Goal: Transaction & Acquisition: Obtain resource

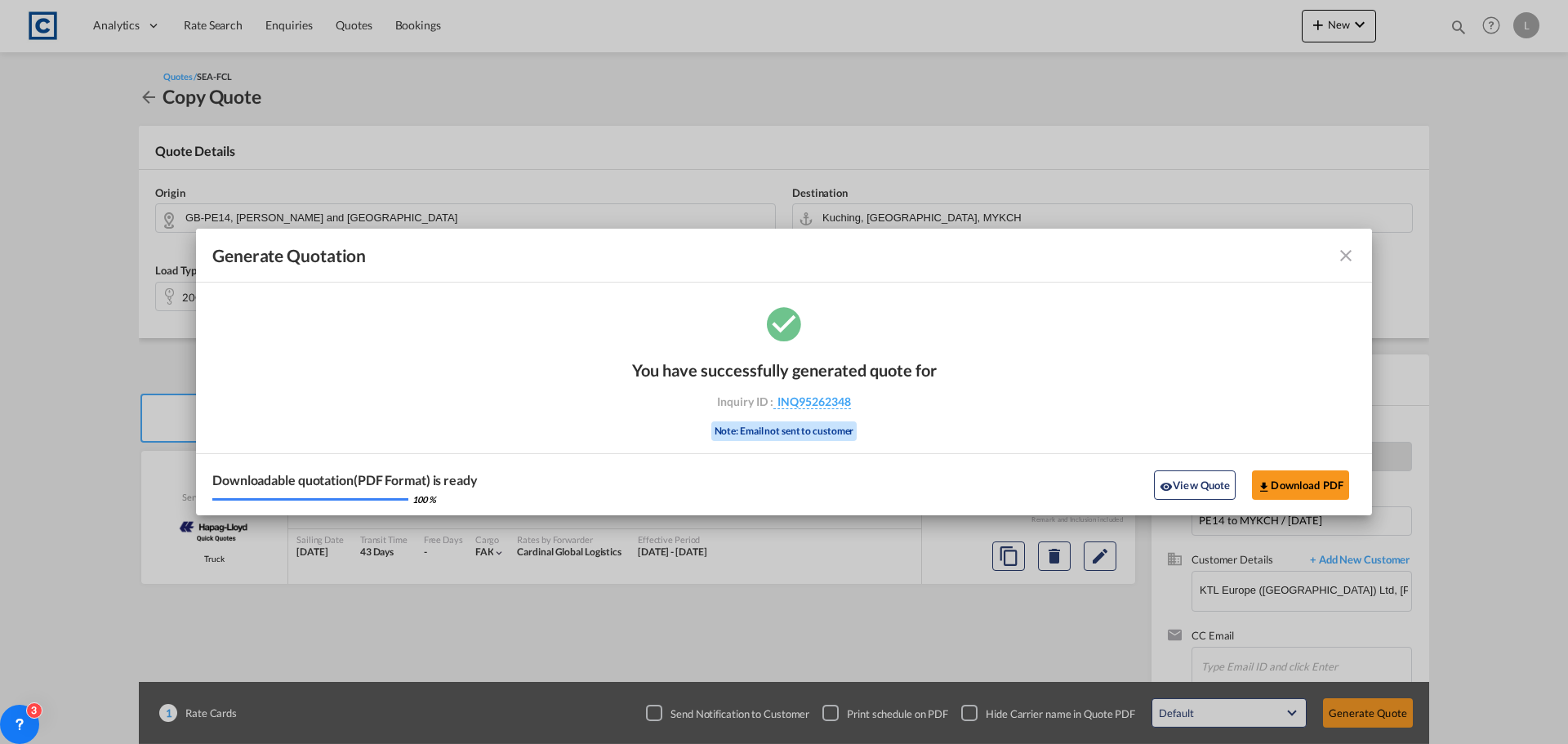
click at [1340, 253] on md-icon "icon-close fg-AAA8AD cursor m-0" at bounding box center [1345, 255] width 19 height 19
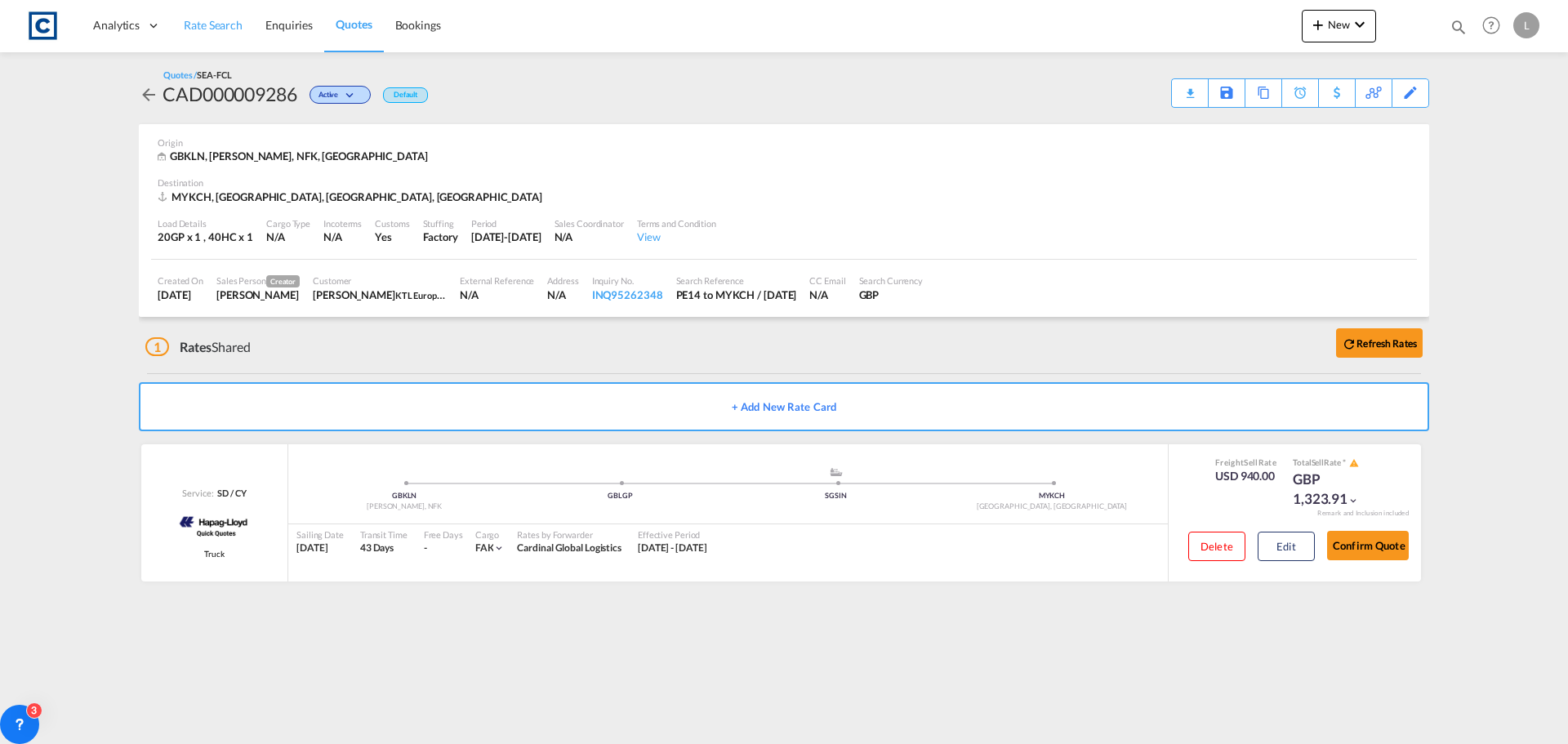
click at [213, 24] on span "Rate Search" at bounding box center [213, 25] width 59 height 14
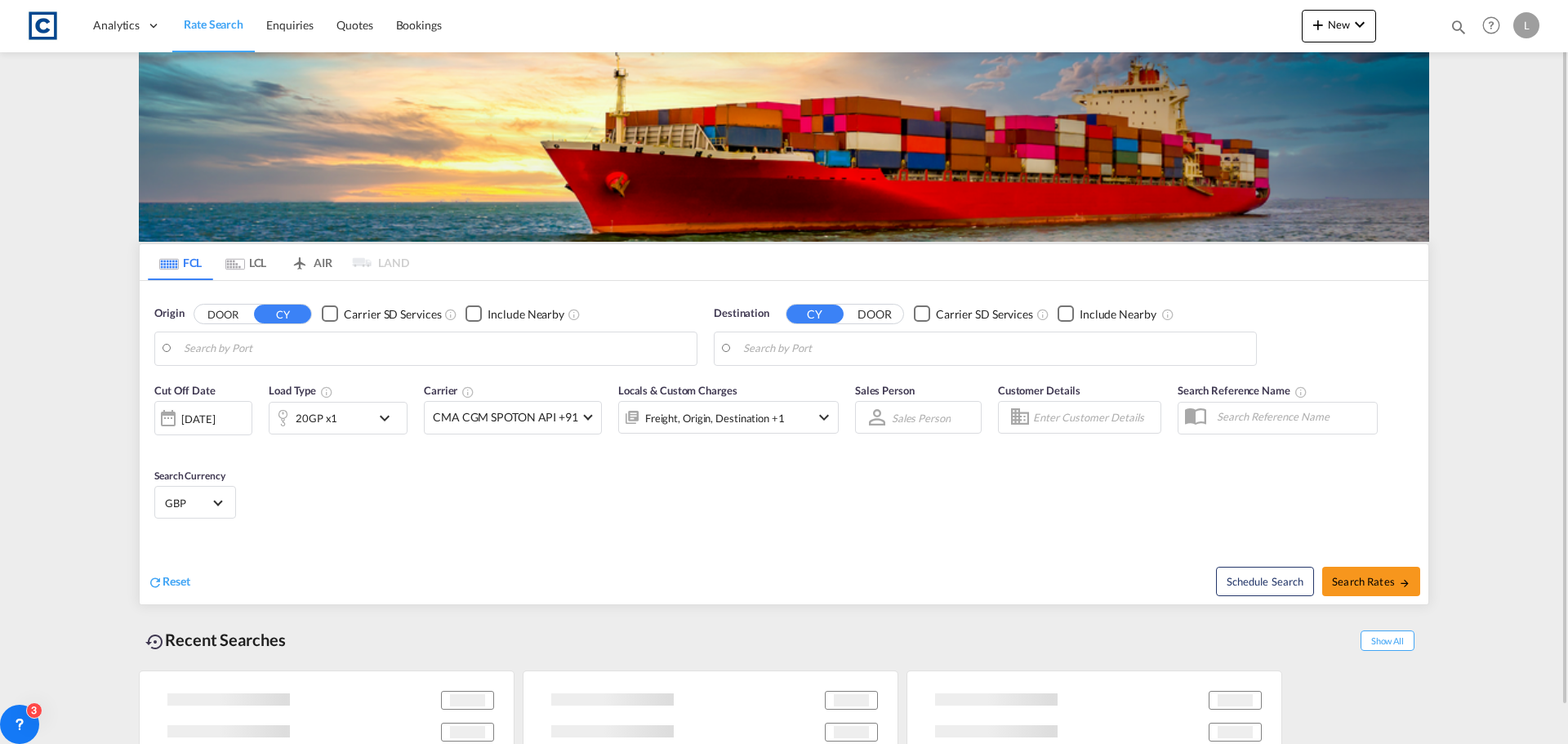
type input "GB-PE14, [PERSON_NAME] and [GEOGRAPHIC_DATA]"
type input "Kuching, [GEOGRAPHIC_DATA], MYKCH"
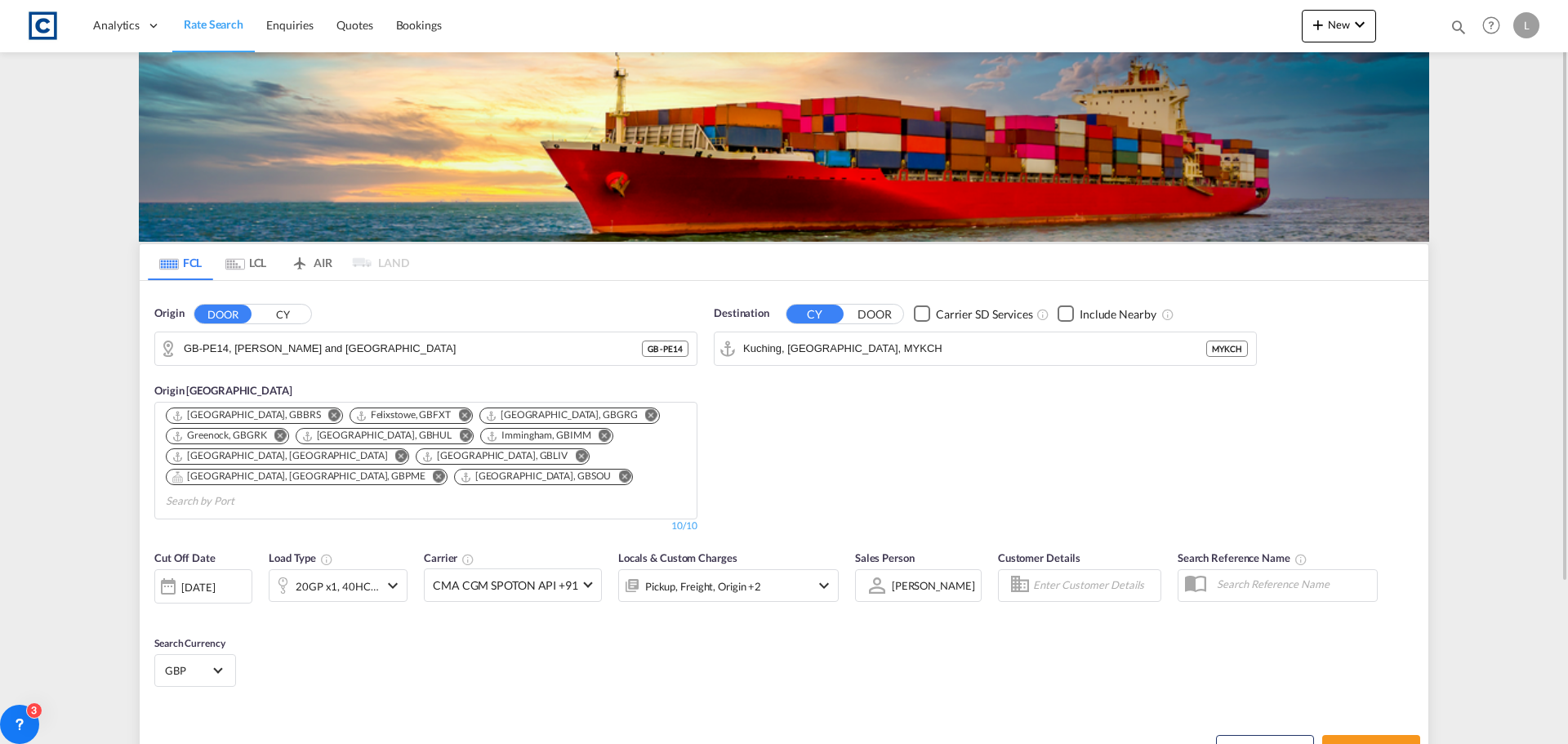
click at [278, 316] on button "CY" at bounding box center [283, 314] width 57 height 18
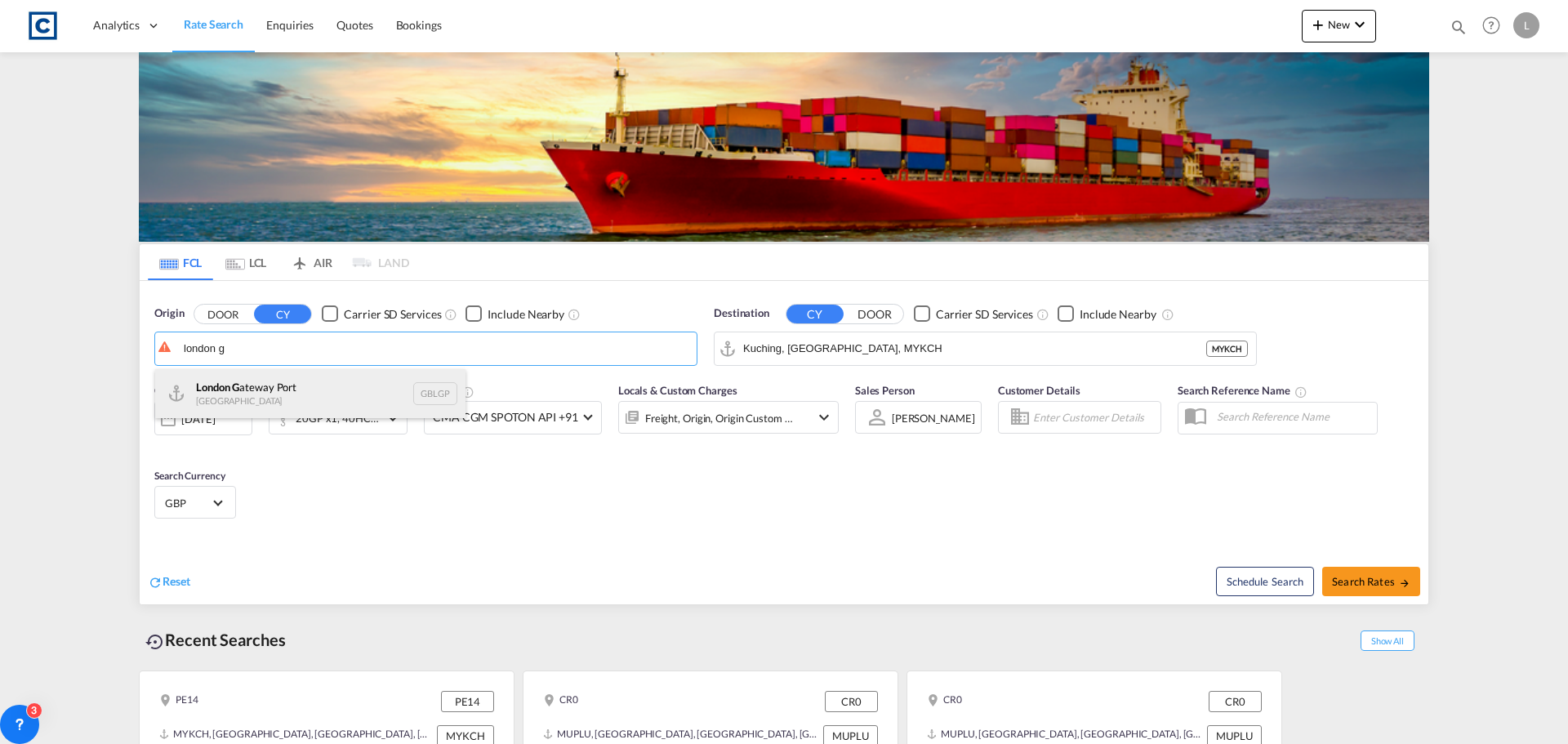
click at [255, 379] on div "[GEOGRAPHIC_DATA] G ateway [GEOGRAPHIC_DATA] GBLGP" at bounding box center [310, 393] width 310 height 49
type input "[GEOGRAPHIC_DATA], [GEOGRAPHIC_DATA]"
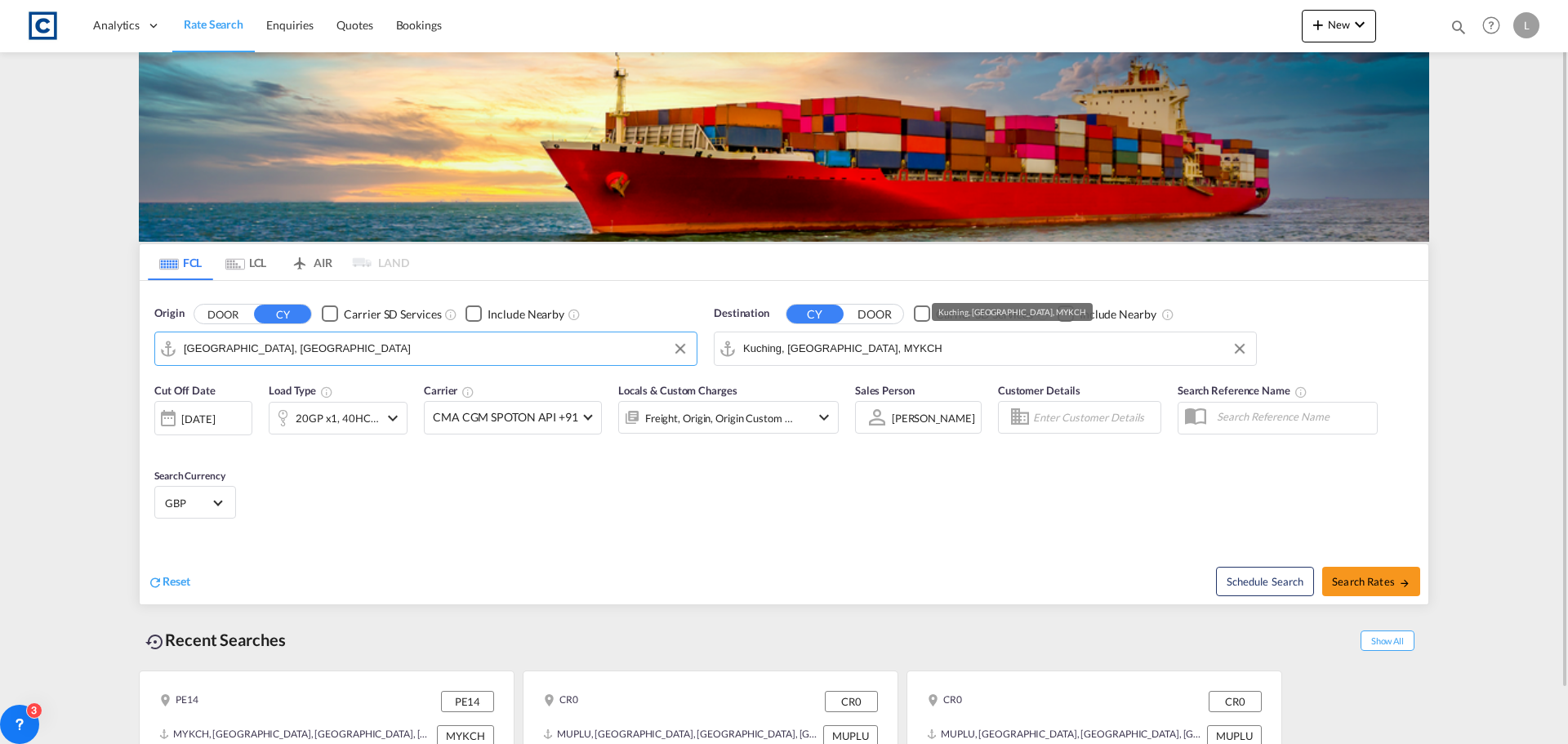
click at [924, 353] on input "Kuching, [GEOGRAPHIC_DATA], MYKCH" at bounding box center [996, 348] width 505 height 25
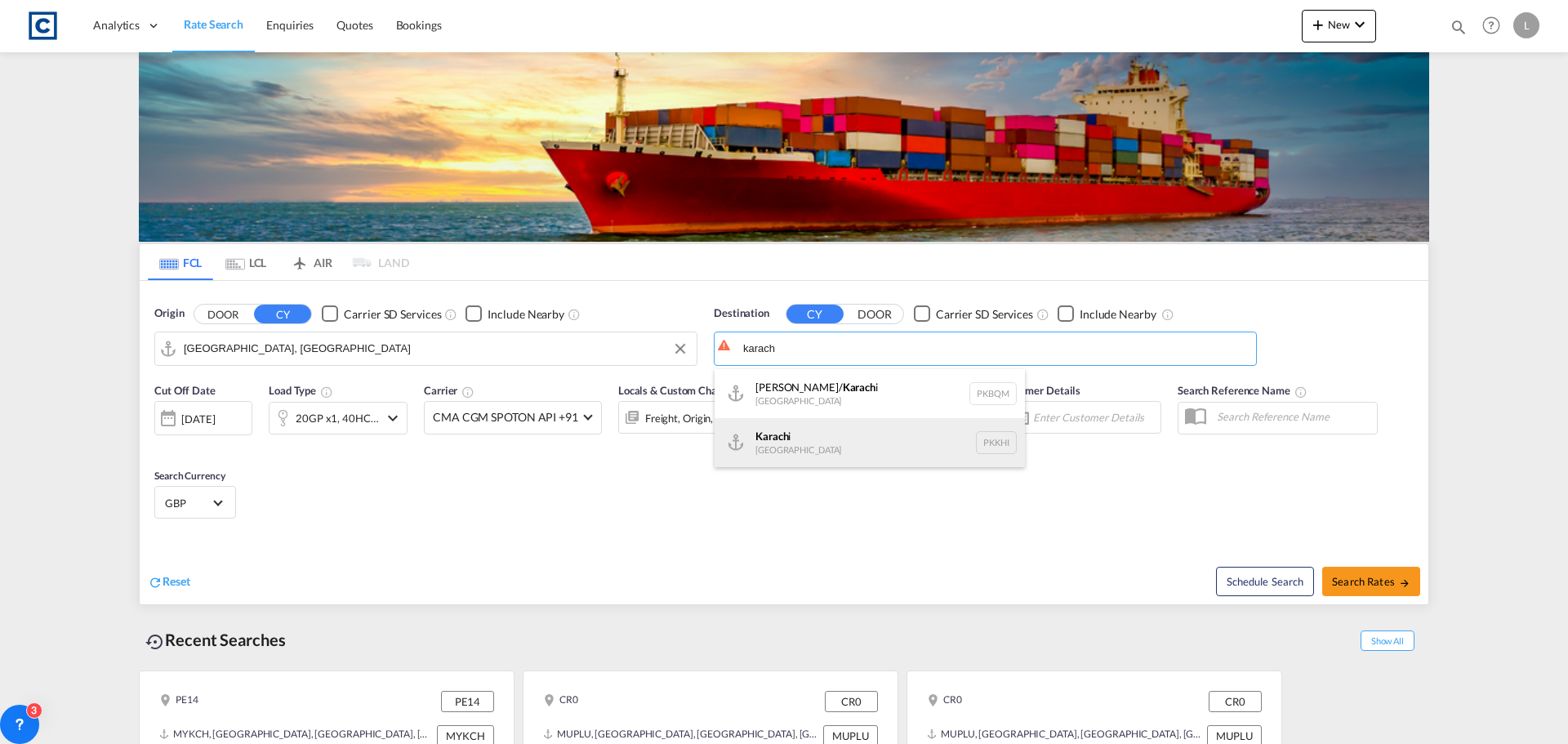
click at [769, 448] on div "Karach i [GEOGRAPHIC_DATA] PKKHI" at bounding box center [870, 442] width 310 height 49
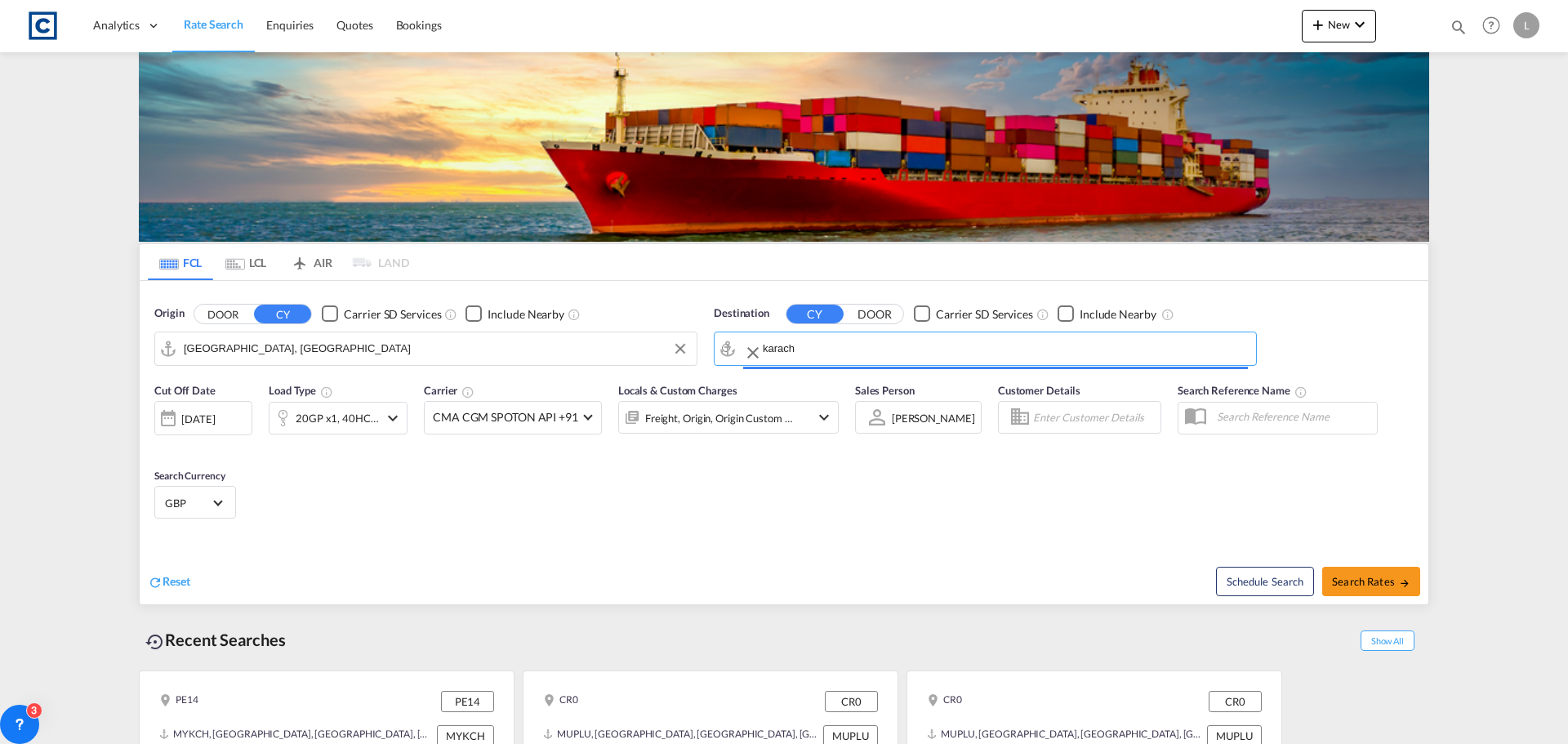
type input "[GEOGRAPHIC_DATA], PKKHI"
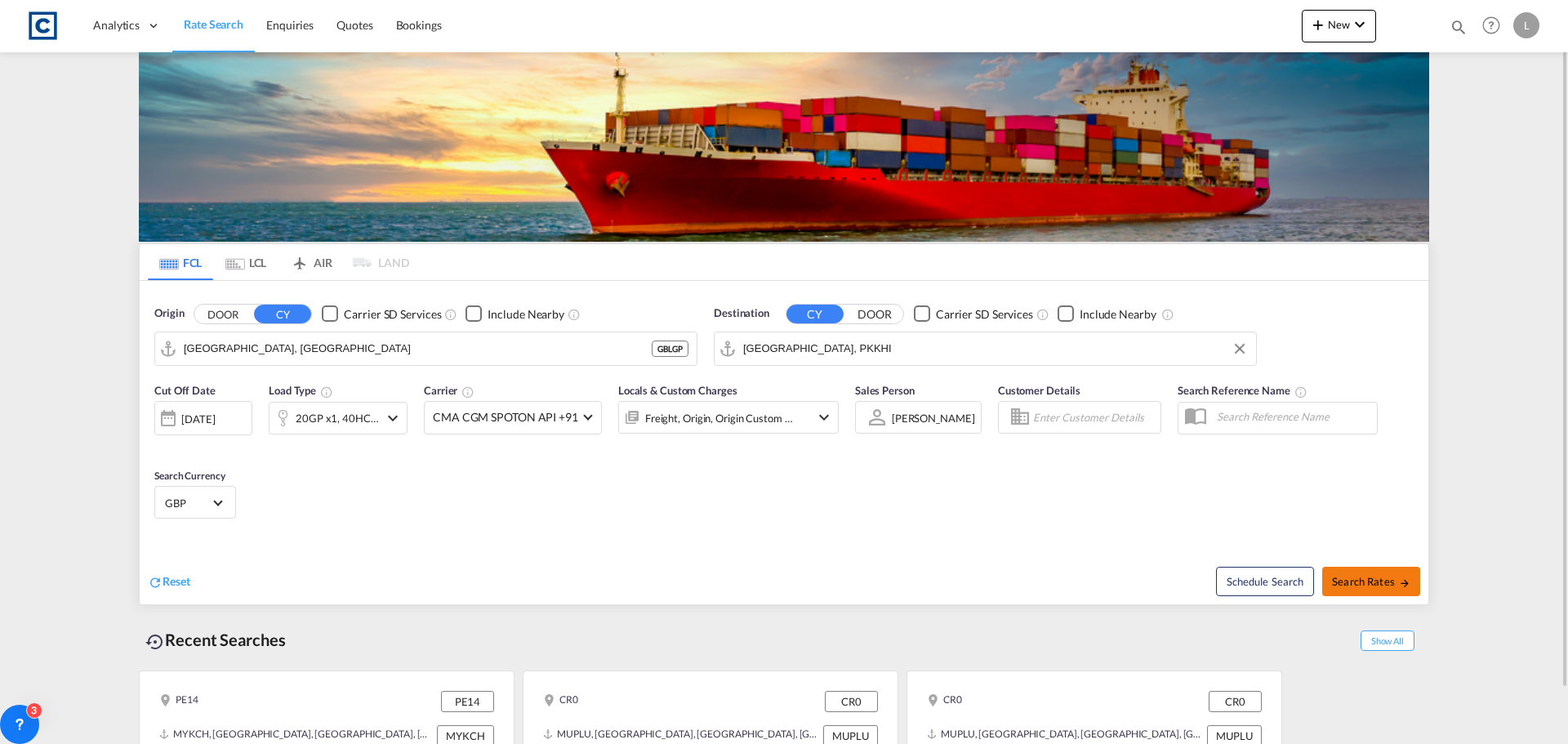
click at [1366, 580] on span "Search Rates" at bounding box center [1371, 581] width 78 height 13
type input "GBLGP to PKKHI / [DATE]"
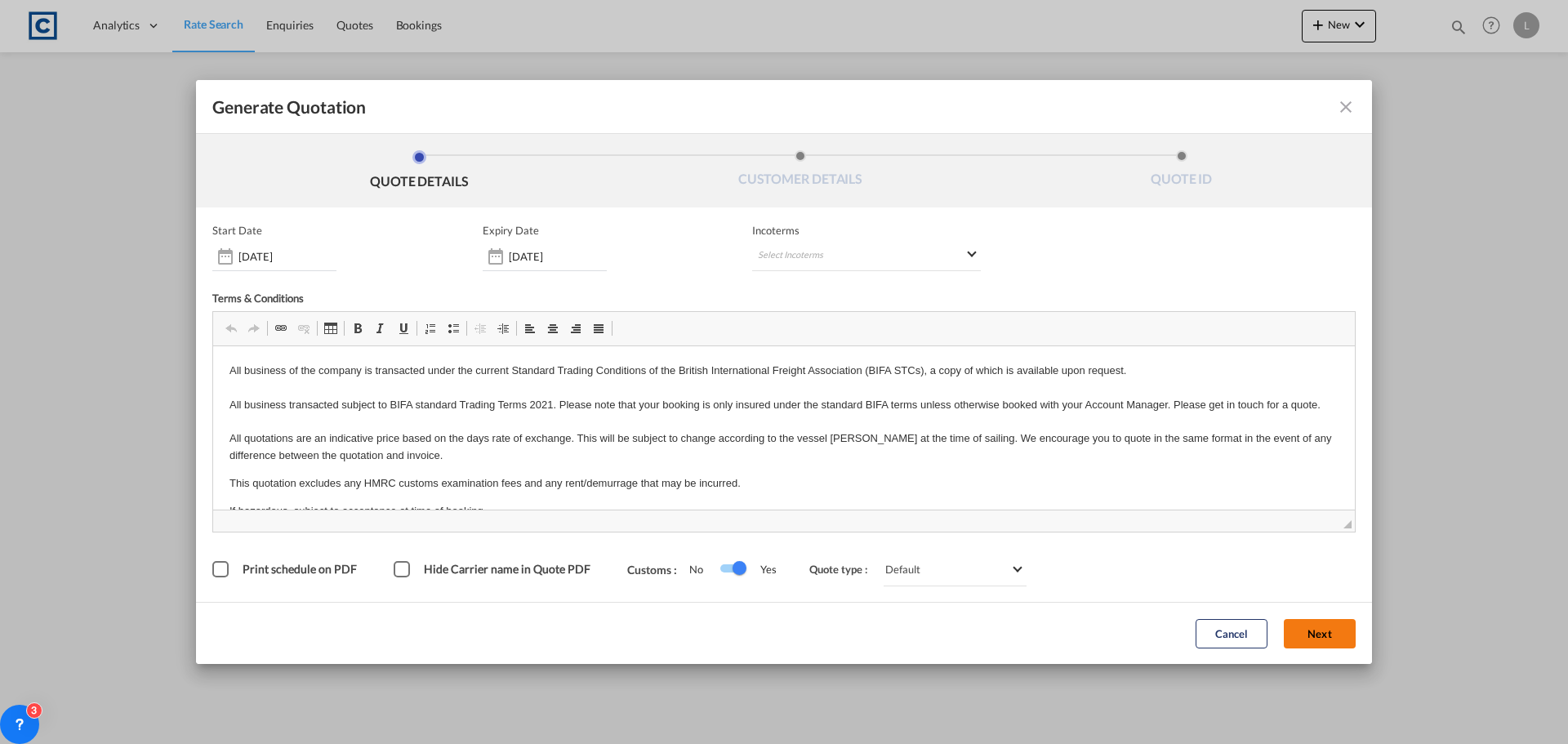
click at [1304, 632] on button "Next" at bounding box center [1319, 634] width 72 height 29
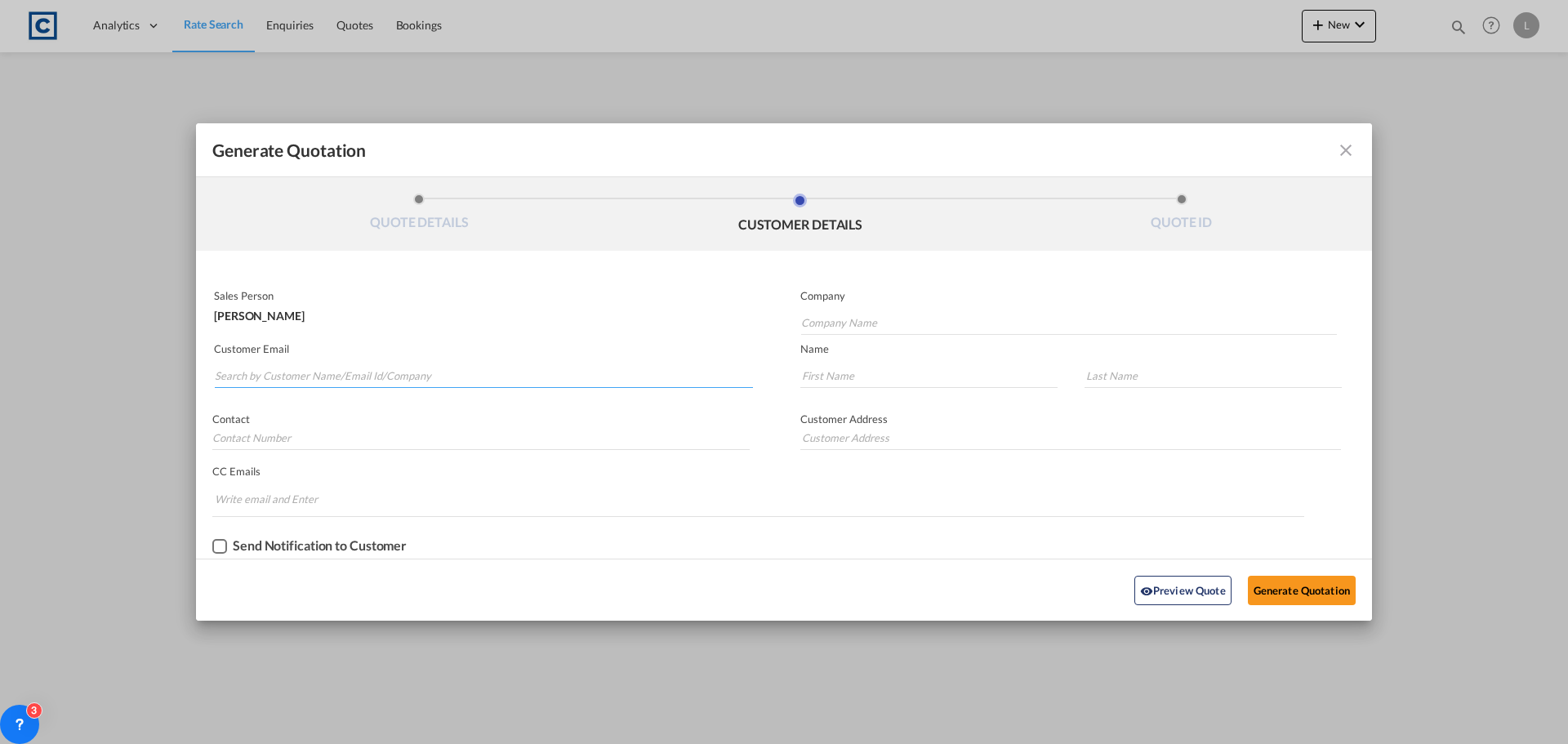
click at [223, 374] on input "Search by Customer Name/Email Id/Company" at bounding box center [484, 375] width 538 height 25
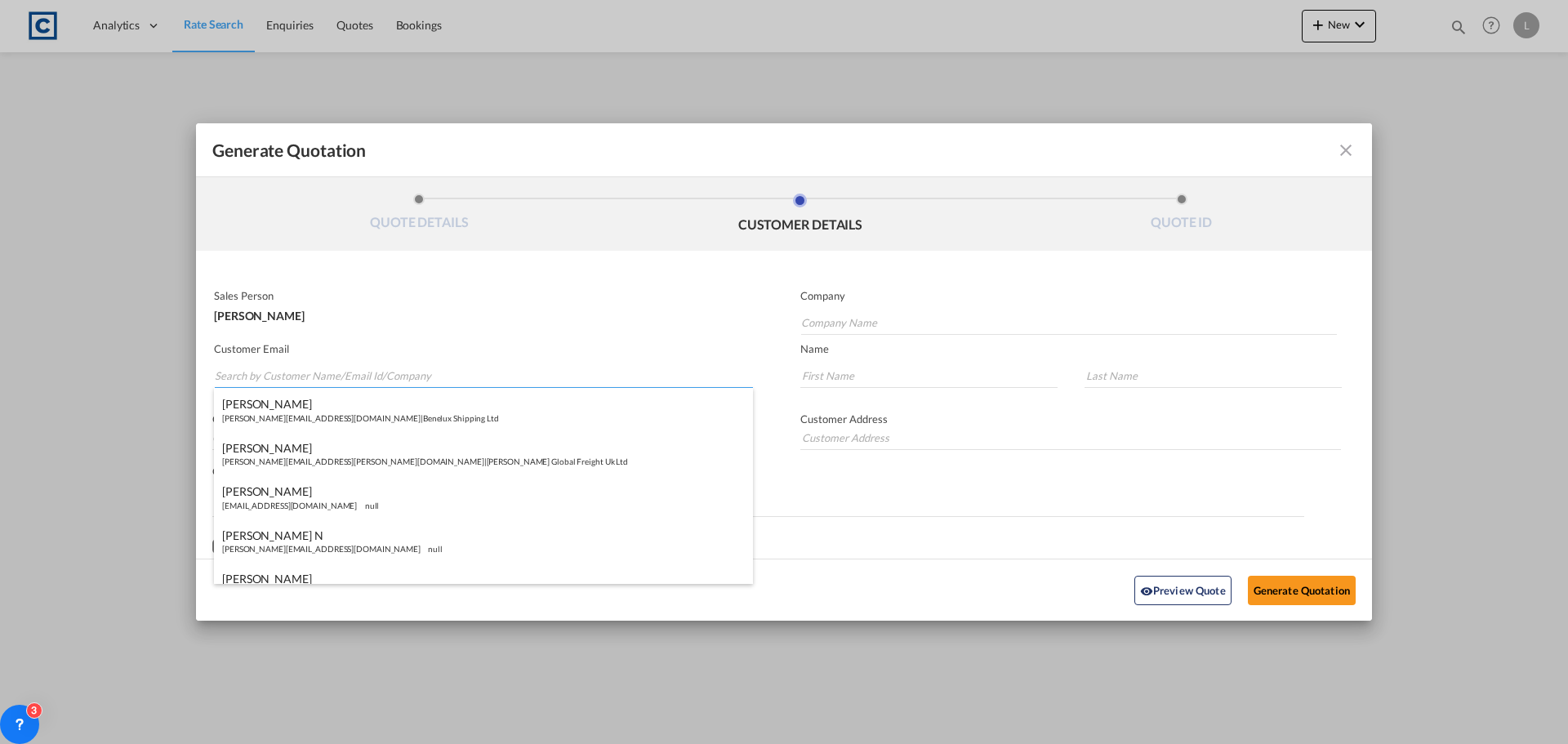
paste input "[PERSON_NAME] <[EMAIL_ADDRESS][DOMAIN_NAME]>"
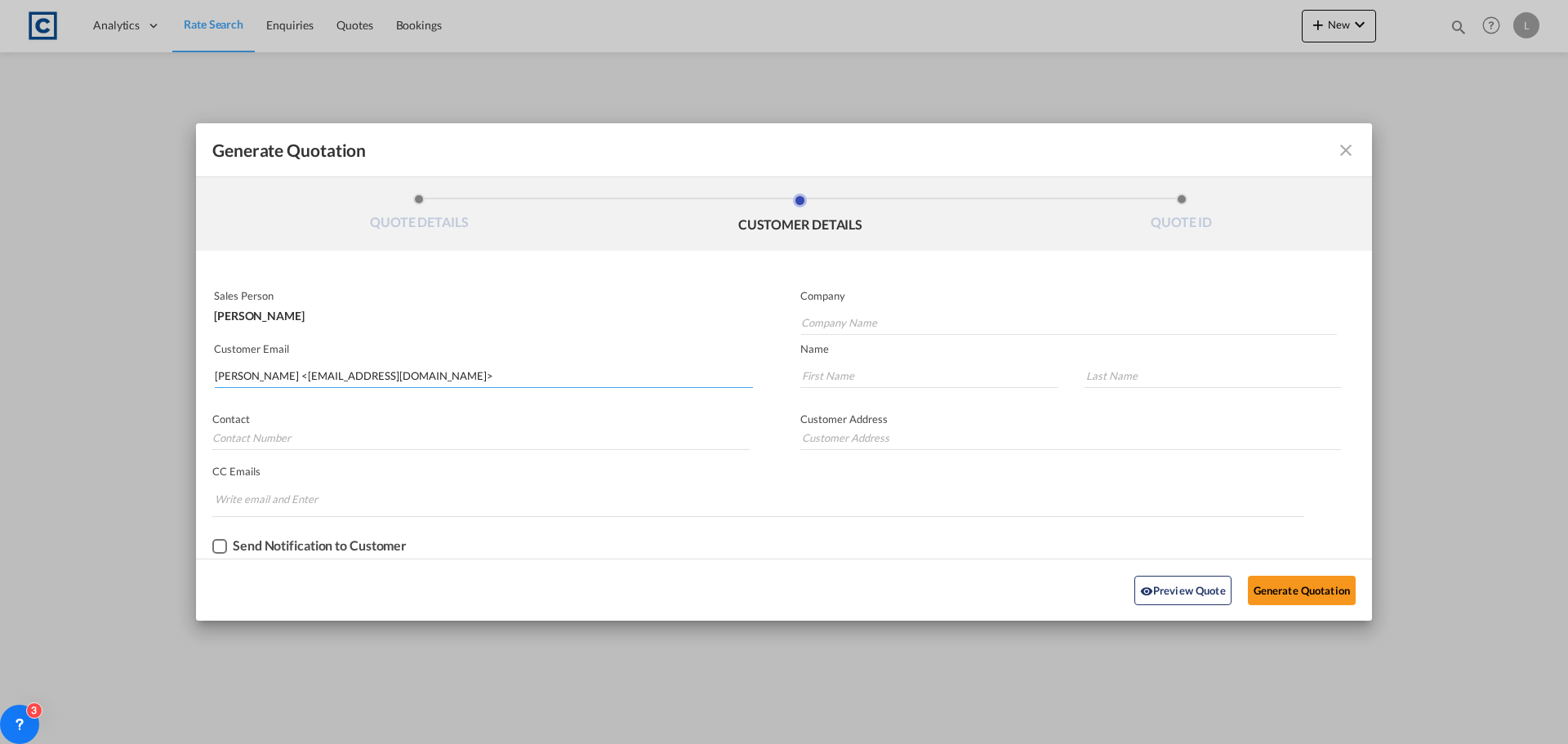
drag, startPoint x: 271, startPoint y: 380, endPoint x: 275, endPoint y: 347, distance: 33.2
click at [271, 371] on input "[PERSON_NAME] <[EMAIL_ADDRESS][DOMAIN_NAME]>" at bounding box center [484, 375] width 538 height 25
click at [343, 375] on input "[EMAIL_ADDRESS][DOMAIN_NAME]>" at bounding box center [484, 375] width 538 height 25
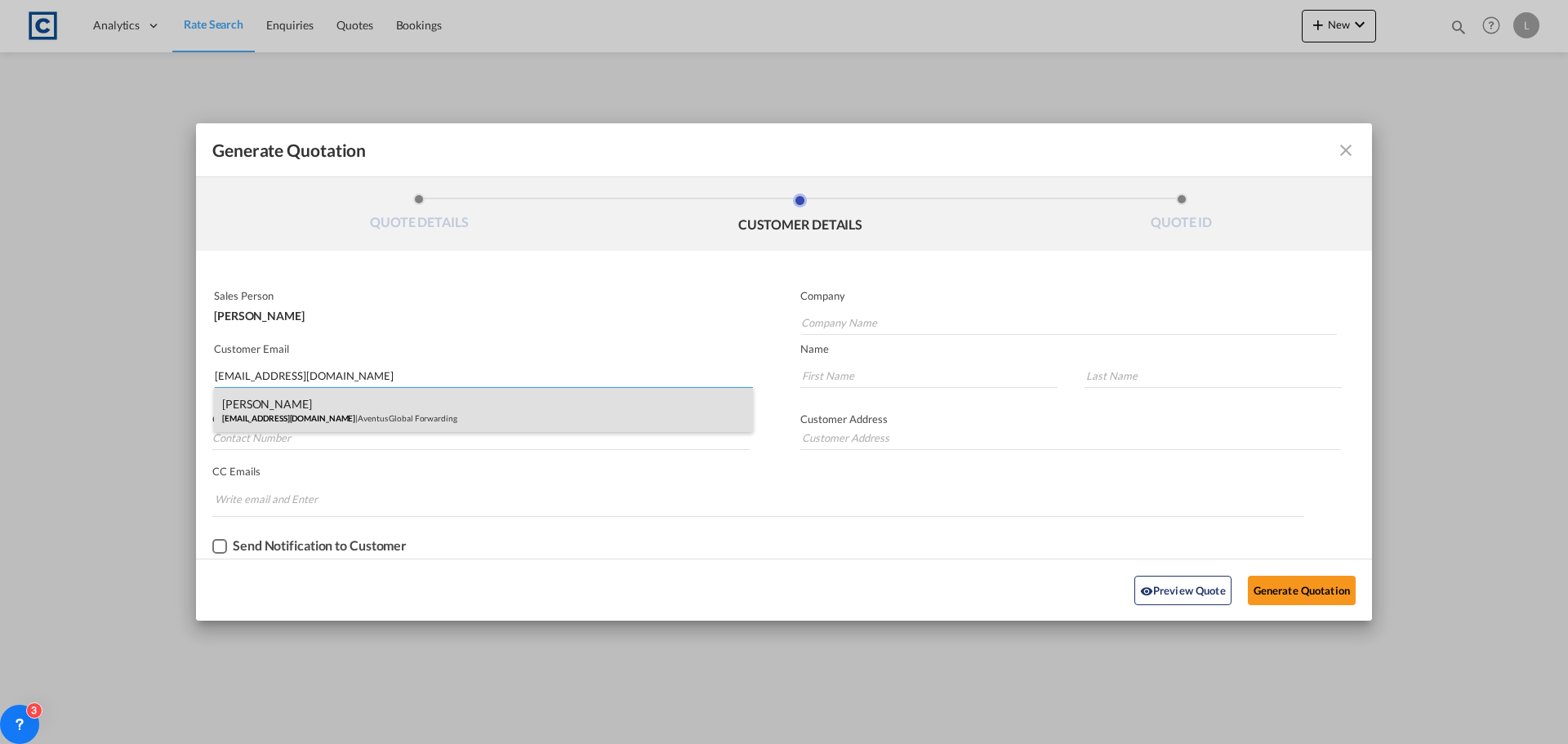
type input "[EMAIL_ADDRESS][DOMAIN_NAME]"
click at [246, 405] on div "[PERSON_NAME] [EMAIL_ADDRESS][DOMAIN_NAME] | Aventus Global Forwarding" at bounding box center [483, 410] width 539 height 44
type input "Aventus Global Forwarding"
type input "Jack"
type input "Juttla"
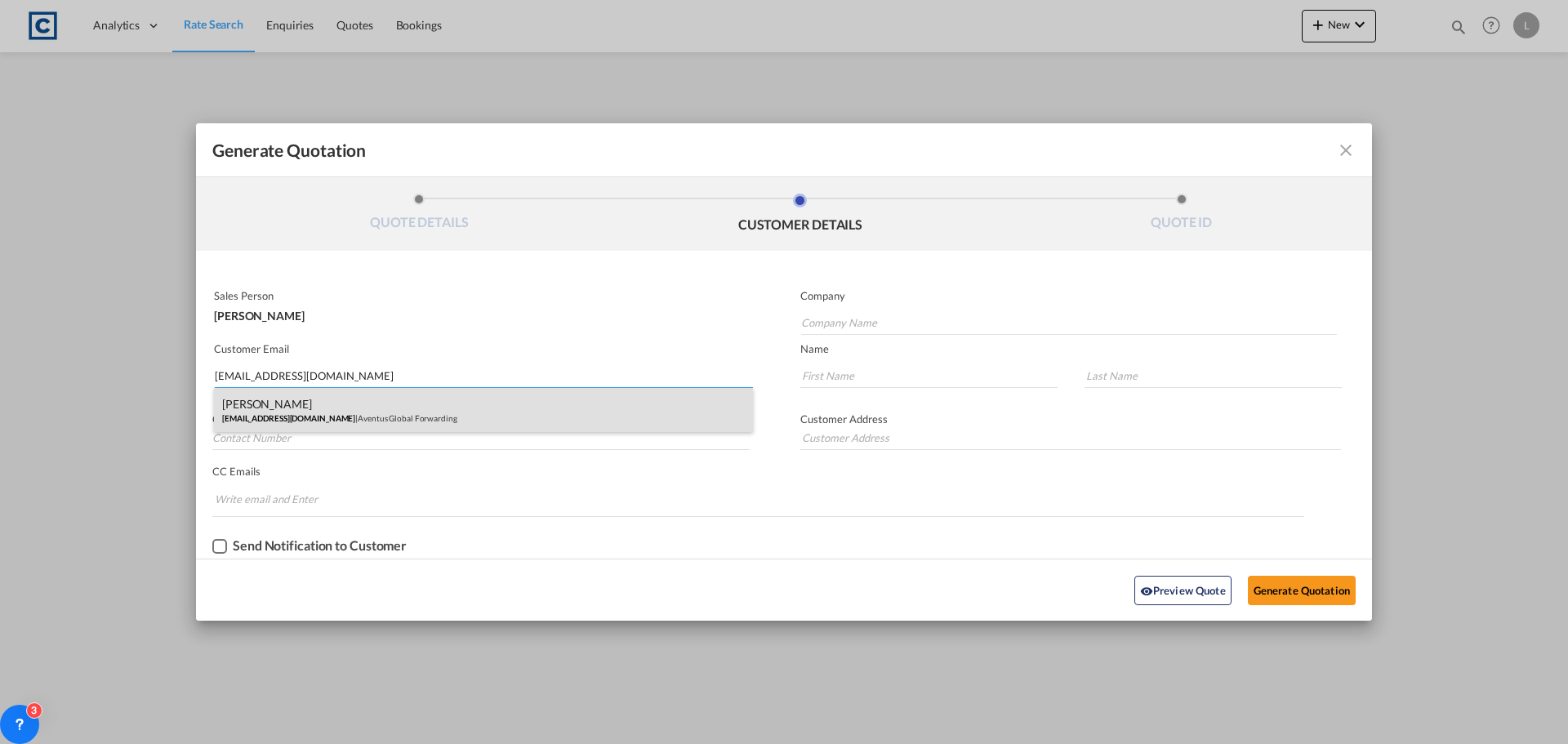
type input "- 01753 684909"
type input "Heathrow Cube |2nd Floor |[STREET_ADDRESS]"
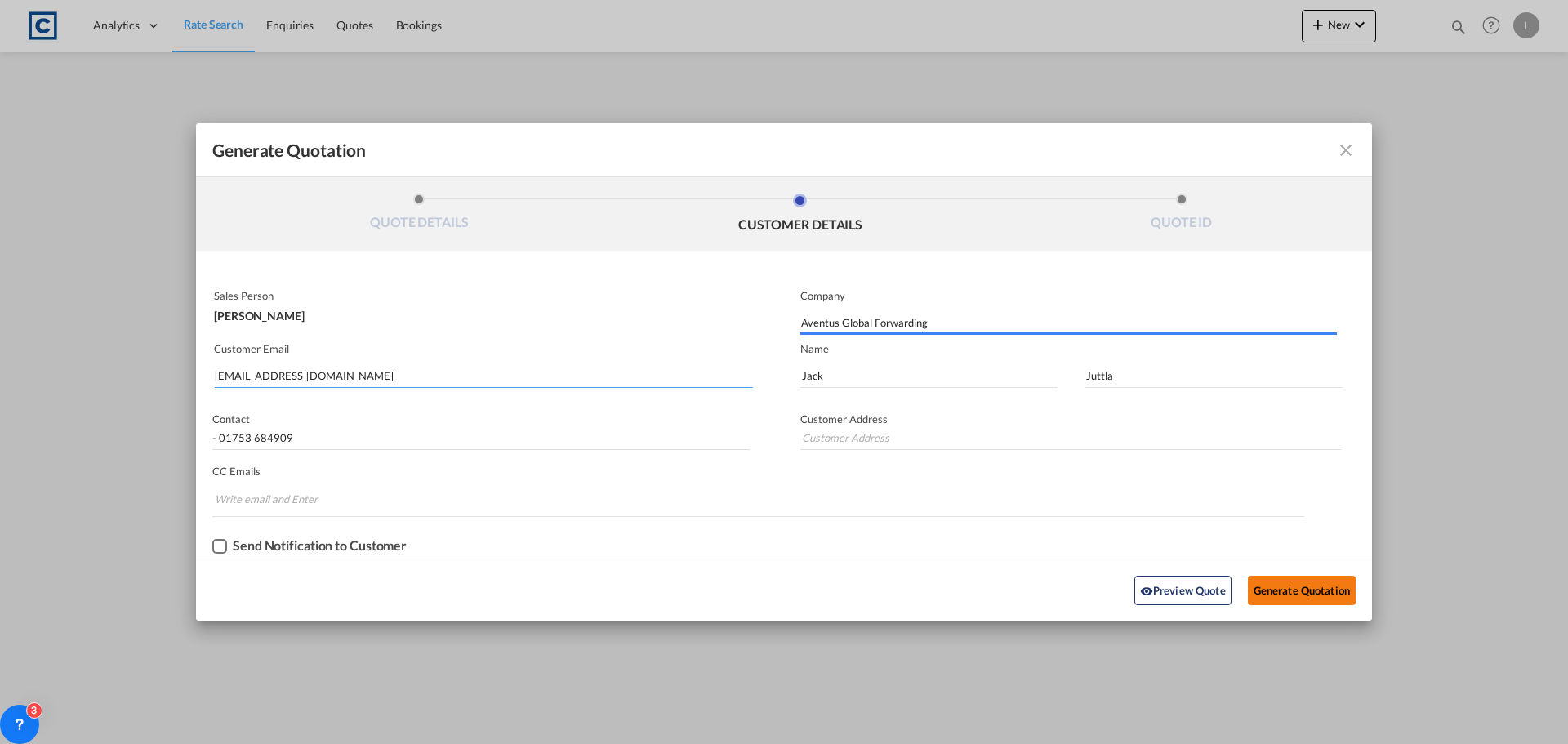
type input "Heathrow Cube |2nd Floor |[STREET_ADDRESS]"
click at [1295, 585] on button "Generate Quotation" at bounding box center [1301, 590] width 108 height 29
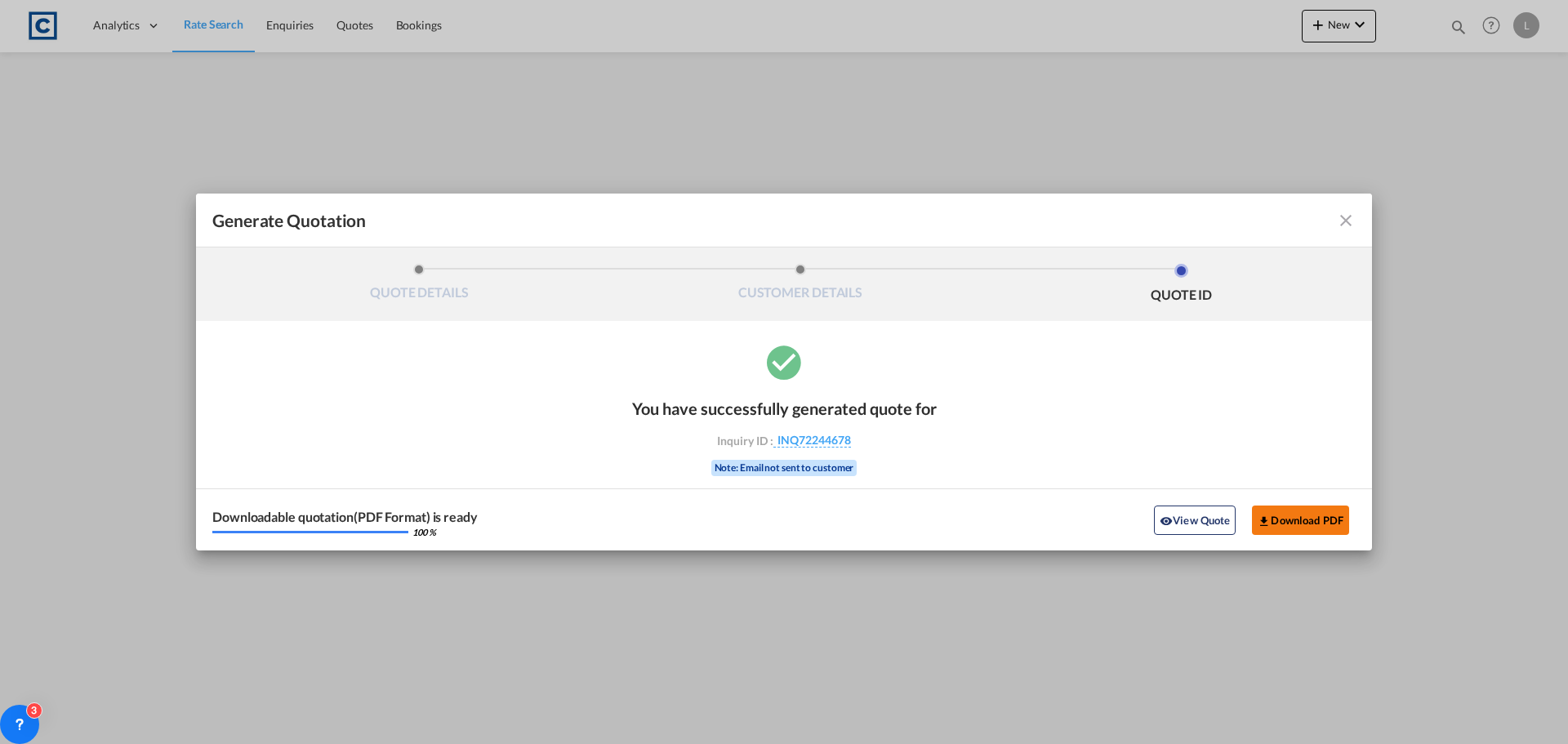
click at [1326, 518] on button "Download PDF" at bounding box center [1300, 520] width 97 height 29
click at [1347, 216] on md-icon "icon-close fg-AAA8AD cursor m-0" at bounding box center [1345, 220] width 19 height 19
